Goal: Transaction & Acquisition: Subscribe to service/newsletter

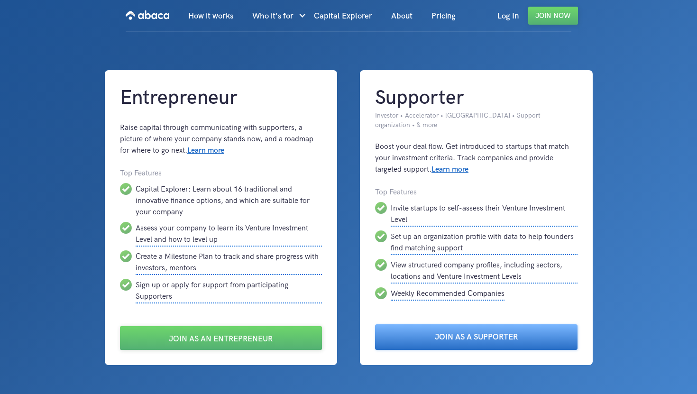
click at [411, 332] on link "Join as a Supporter" at bounding box center [476, 337] width 202 height 26
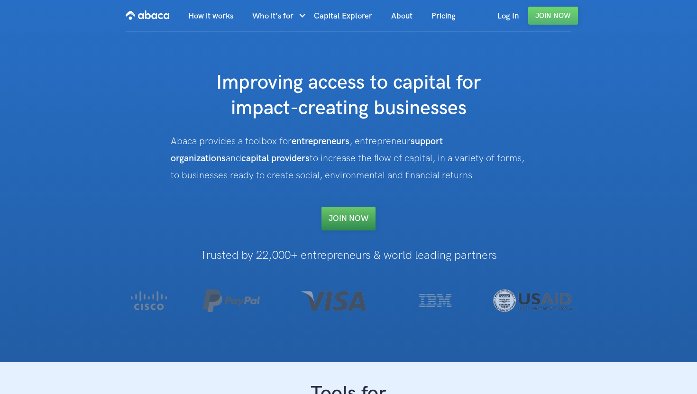
click at [353, 220] on link "Join NOW" at bounding box center [348, 219] width 54 height 24
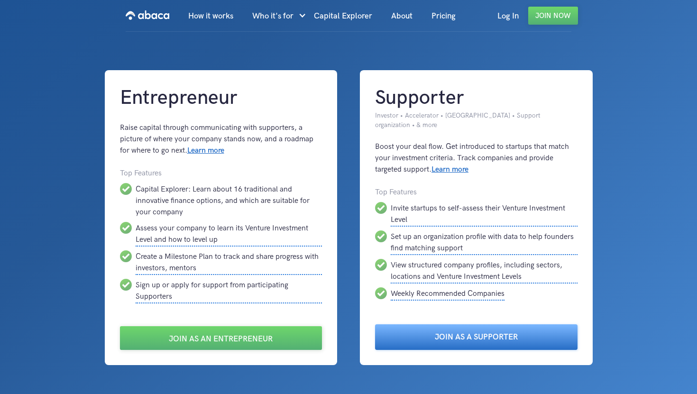
click at [401, 333] on link "Join as a Supporter" at bounding box center [476, 337] width 202 height 26
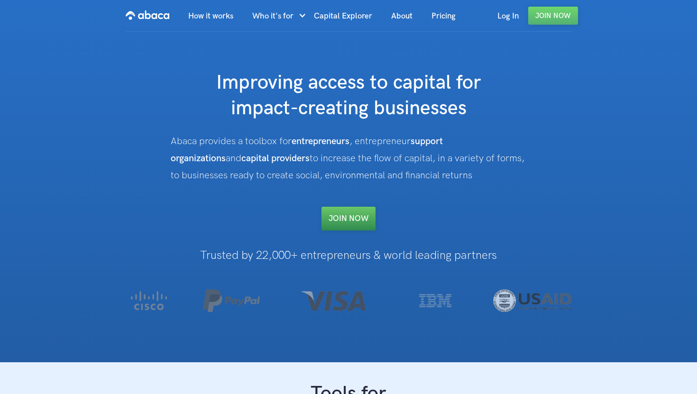
click at [356, 211] on link "Join NOW" at bounding box center [348, 219] width 54 height 24
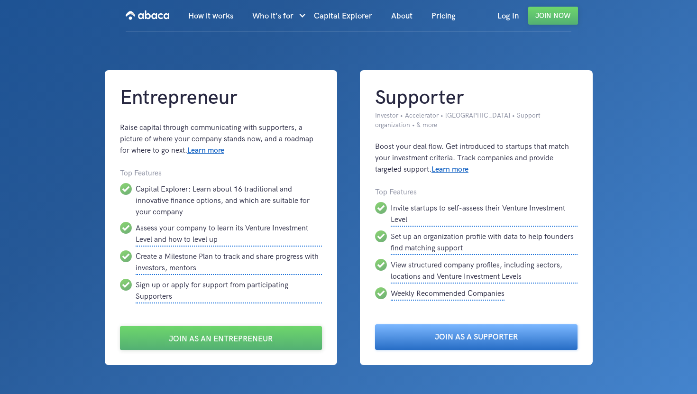
click at [411, 336] on link "Join as a Supporter" at bounding box center [476, 337] width 202 height 26
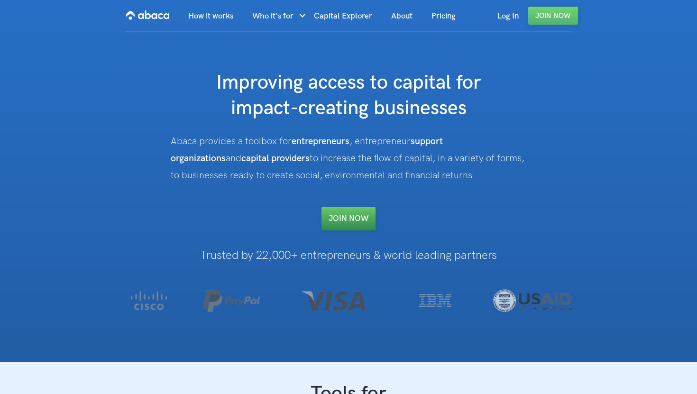
click at [351, 217] on link "Join NOW" at bounding box center [348, 219] width 54 height 24
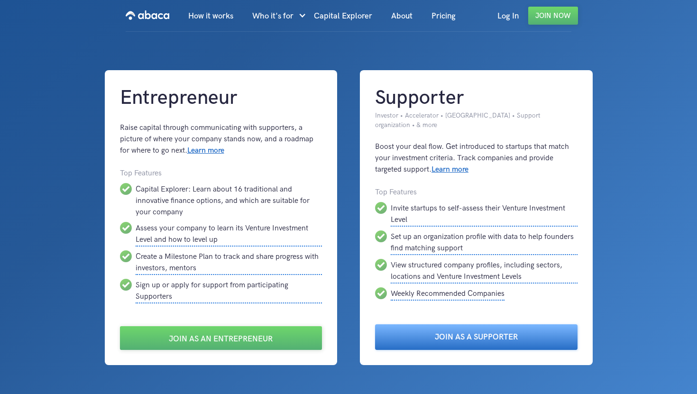
click at [460, 341] on link "Join as a Supporter" at bounding box center [476, 337] width 202 height 26
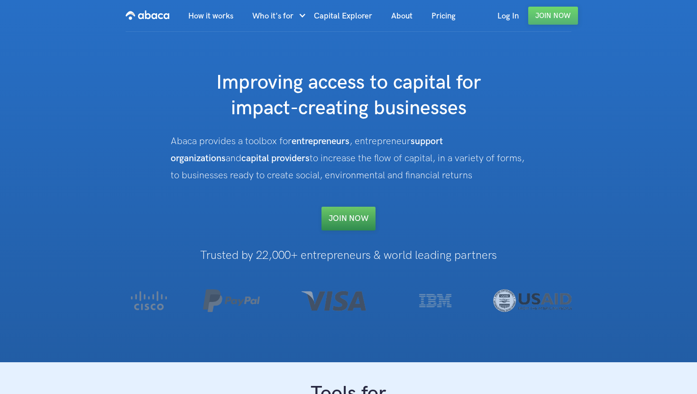
click at [347, 225] on link "Join NOW" at bounding box center [348, 219] width 54 height 24
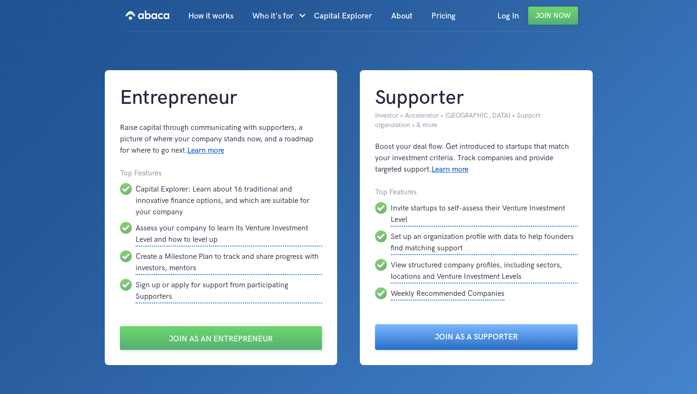
click at [527, 339] on link "Join as a Supporter" at bounding box center [476, 337] width 202 height 26
click at [462, 333] on link "Join as a Supporter" at bounding box center [476, 337] width 202 height 26
